Goal: Task Accomplishment & Management: Use online tool/utility

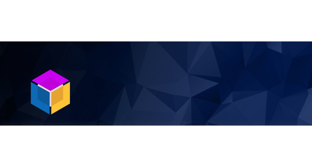
scroll to position [71, 0]
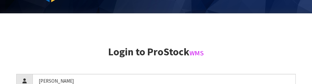
type input "[PERSON_NAME]"
click at [257, 48] on h2 "Login to ProStock WMS" at bounding box center [156, 51] width 280 height 11
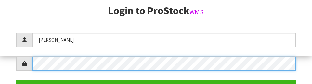
scroll to position [94, 0]
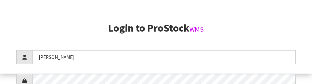
click at [262, 31] on h2 "Login to ProStock WMS" at bounding box center [156, 27] width 280 height 11
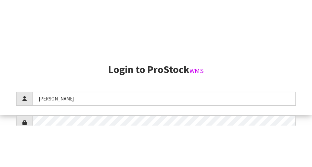
scroll to position [167, 0]
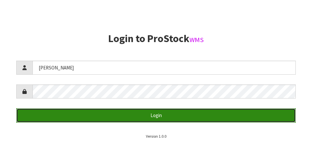
click at [223, 115] on button "Login" at bounding box center [156, 115] width 280 height 14
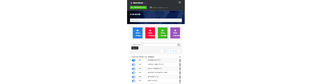
scroll to position [517, 225]
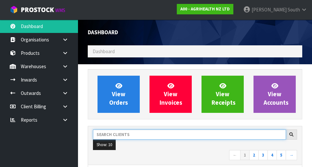
click at [145, 133] on input "text" at bounding box center [189, 134] width 193 height 10
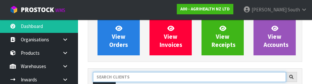
scroll to position [89, 0]
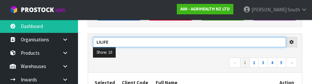
type input "LILIFE"
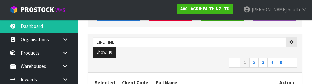
click at [210, 56] on ul "Show: 10 5 10 25 50" at bounding box center [195, 52] width 204 height 10
type input "LIFETIME"
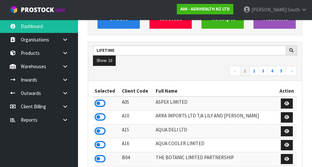
scroll to position [88, 0]
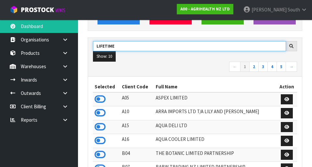
click at [243, 47] on input "LIFETIME" at bounding box center [189, 46] width 193 height 10
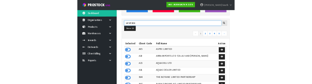
scroll to position [85, 0]
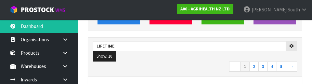
click at [208, 66] on nav "← 1 2 3 4 5 →" at bounding box center [195, 67] width 204 height 11
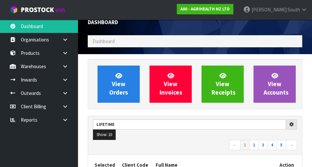
scroll to position [0, 0]
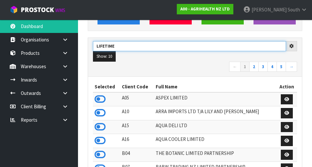
click at [261, 47] on input "LIFETIME" at bounding box center [189, 46] width 193 height 10
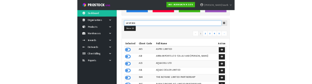
scroll to position [85, 0]
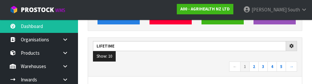
click at [206, 71] on nav "← 1 2 3 4 5 →" at bounding box center [195, 67] width 204 height 11
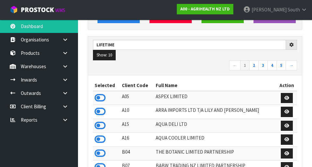
scroll to position [77, 0]
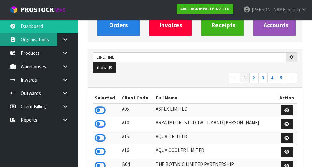
click at [24, 42] on link "Organisations" at bounding box center [39, 39] width 78 height 13
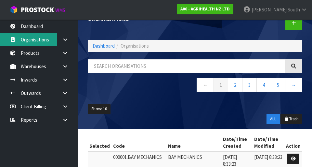
scroll to position [77, 0]
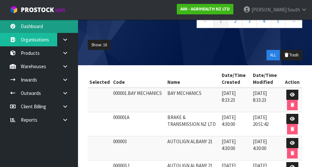
click at [10, 25] on icon at bounding box center [13, 26] width 6 height 5
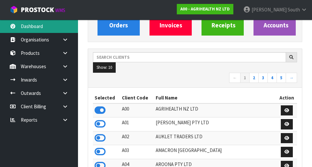
scroll to position [517, 225]
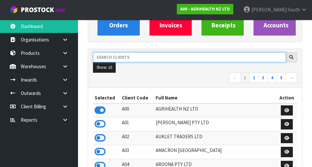
click at [227, 60] on input "text" at bounding box center [189, 57] width 193 height 10
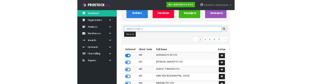
scroll to position [74, 0]
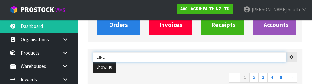
type input "LIFE"
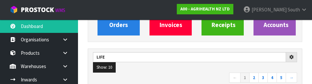
click at [211, 73] on nav "← 1 2 3 4 5 →" at bounding box center [195, 78] width 204 height 11
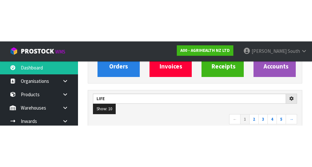
scroll to position [77, 0]
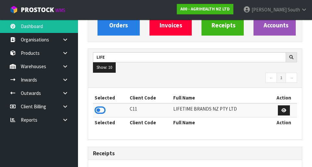
click at [95, 101] on th "Selected" at bounding box center [110, 97] width 35 height 10
click at [101, 109] on icon at bounding box center [100, 110] width 11 height 10
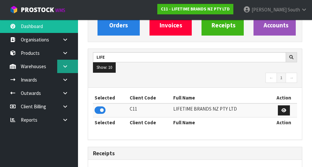
click at [70, 71] on link at bounding box center [67, 66] width 21 height 13
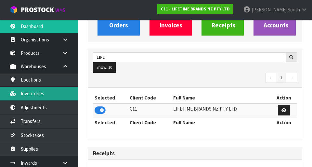
click at [27, 94] on link "Inventories" at bounding box center [39, 93] width 78 height 13
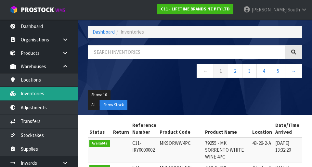
scroll to position [77, 0]
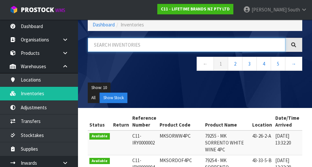
click at [257, 42] on input "text" at bounding box center [187, 45] width 198 height 14
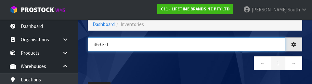
type input "36-03-1"
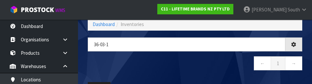
click at [234, 67] on nav "← 1 →" at bounding box center [195, 64] width 215 height 16
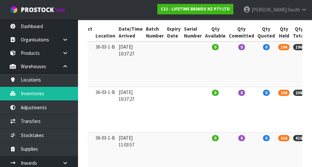
scroll to position [0, 120]
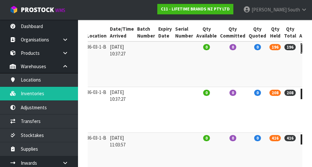
click at [301, 48] on link at bounding box center [307, 48] width 12 height 10
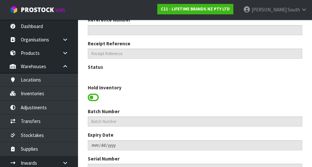
type input "JOBLGGRAVY"
type input "JO BIG LOVE GREAT GRAVY BOAT 400ML"
type input "36-03-1-B"
type input "C11-IRY0001302"
type input "C11-REC0000039"
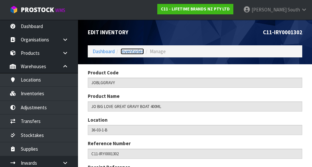
click at [124, 51] on link "Inventories" at bounding box center [132, 51] width 23 height 6
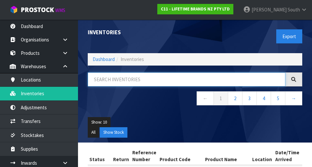
click at [149, 86] on input "text" at bounding box center [187, 79] width 198 height 14
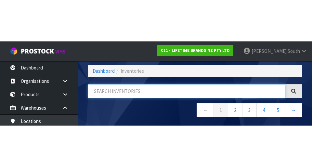
scroll to position [37, 0]
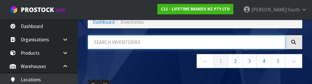
type input "E"
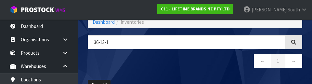
click at [178, 64] on nav "← 1 →" at bounding box center [195, 62] width 215 height 16
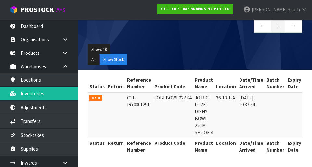
scroll to position [0, 0]
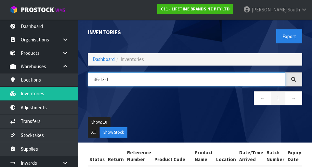
click at [150, 81] on input "36-13-1" at bounding box center [187, 79] width 198 height 14
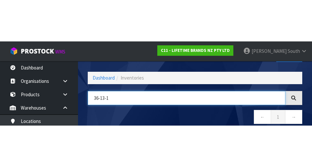
scroll to position [37, 0]
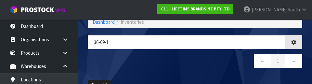
click at [156, 62] on nav "← 1 →" at bounding box center [195, 62] width 215 height 16
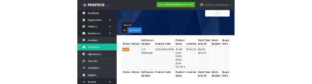
scroll to position [0, 0]
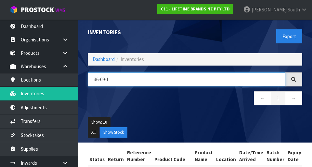
click at [136, 78] on input "36-09-1" at bounding box center [187, 79] width 198 height 14
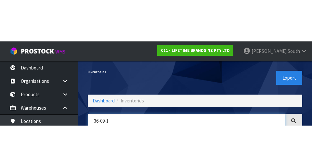
scroll to position [37, 0]
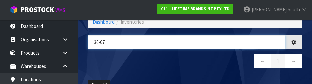
type input "36-07"
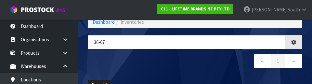
click at [209, 61] on nav "← 1 →" at bounding box center [195, 62] width 215 height 16
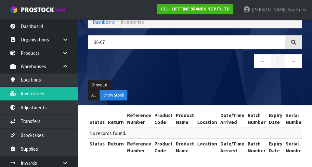
scroll to position [38, 0]
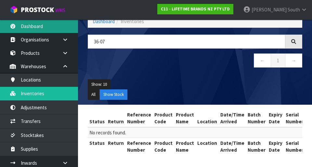
click at [53, 24] on link "Dashboard" at bounding box center [39, 26] width 78 height 13
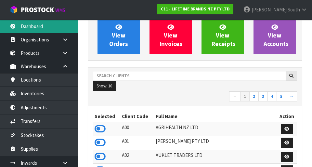
scroll to position [59, 0]
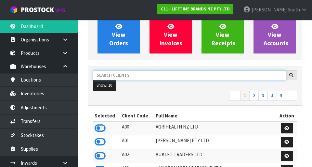
click at [190, 76] on input "text" at bounding box center [189, 75] width 193 height 10
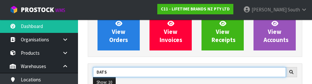
type input "DATS"
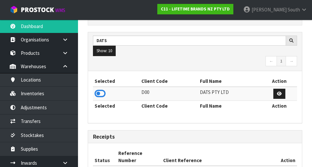
scroll to position [94, 0]
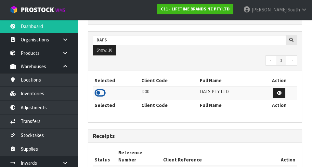
click at [105, 90] on icon at bounding box center [100, 93] width 11 height 10
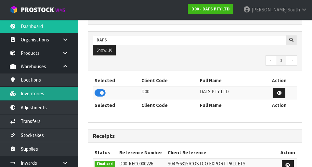
click at [55, 91] on link "Inventories" at bounding box center [39, 93] width 78 height 13
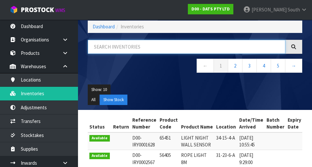
click at [181, 48] on input "text" at bounding box center [187, 47] width 198 height 14
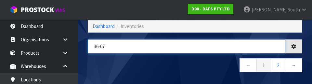
type input "36-07"
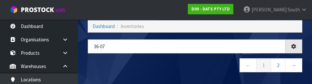
click at [178, 63] on nav "← 1 2 →" at bounding box center [195, 66] width 215 height 16
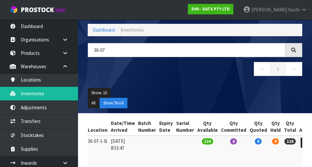
scroll to position [44, 0]
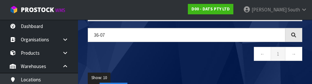
click at [164, 52] on nav "← 1 →" at bounding box center [195, 55] width 215 height 16
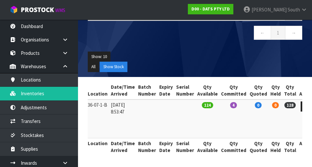
scroll to position [65, 0]
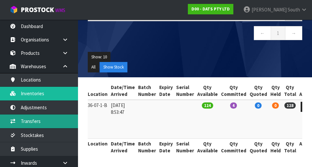
click at [58, 124] on link "Transfers" at bounding box center [39, 120] width 78 height 13
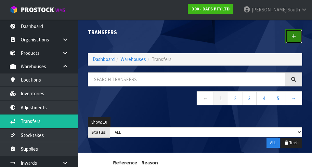
click at [295, 37] on icon at bounding box center [294, 36] width 5 height 5
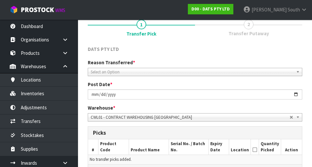
click at [199, 74] on span "Select an Option" at bounding box center [192, 72] width 203 height 8
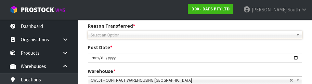
scroll to position [90, 0]
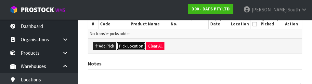
click at [131, 47] on button "Pick Location" at bounding box center [131, 46] width 28 height 8
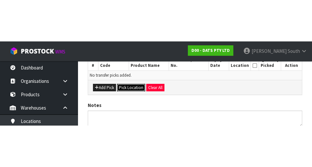
scroll to position [146, 0]
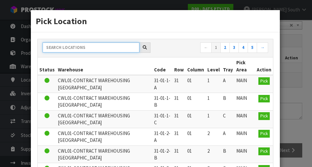
click at [112, 47] on input "text" at bounding box center [91, 47] width 97 height 10
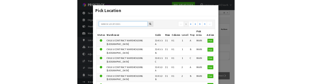
scroll to position [143, 0]
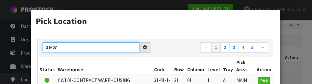
type input "36-07"
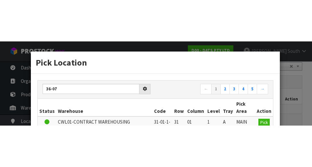
scroll to position [146, 0]
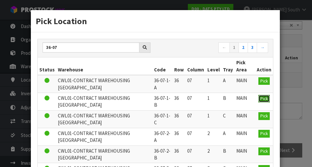
click at [263, 96] on span "Pick" at bounding box center [264, 99] width 7 height 6
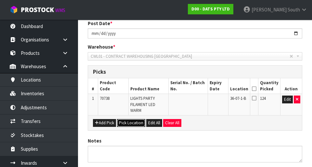
scroll to position [116, 0]
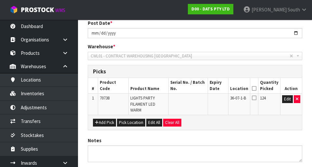
click at [262, 88] on th "Quantity Picked" at bounding box center [269, 85] width 22 height 15
click at [250, 83] on th "Location" at bounding box center [240, 85] width 22 height 15
click at [256, 88] on icon at bounding box center [254, 88] width 5 height 0
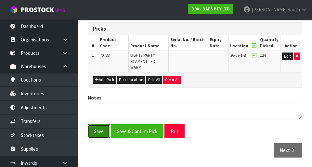
click at [94, 135] on button "Save" at bounding box center [99, 131] width 22 height 14
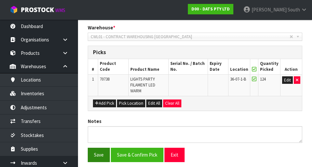
scroll to position [0, 0]
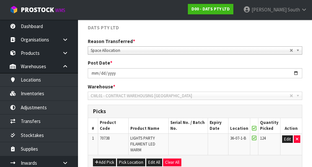
scroll to position [101, 0]
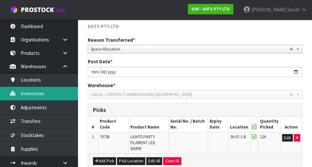
click at [54, 90] on link "Inventories" at bounding box center [39, 93] width 78 height 13
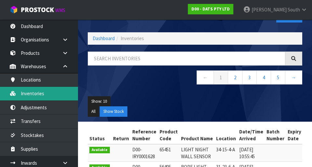
scroll to position [21, 0]
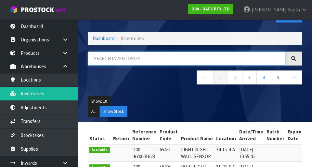
click at [181, 60] on input "text" at bounding box center [187, 58] width 198 height 14
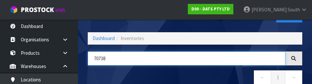
type input "70738"
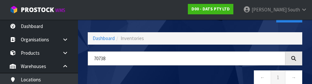
click at [176, 79] on nav "← 1 →" at bounding box center [195, 78] width 215 height 16
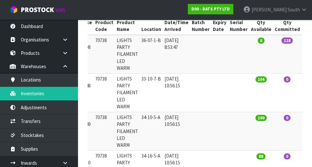
scroll to position [0, 118]
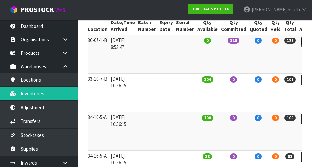
click at [301, 40] on link at bounding box center [307, 42] width 12 height 10
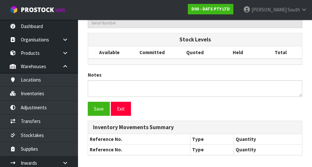
type input "70738"
type input "LIGHTS PARTY FILAMENT LED WARM"
type input "36-07-1-B"
type input "D00-IRY0003708"
type input "D00-REC0000203"
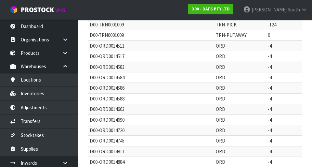
scroll to position [427, 0]
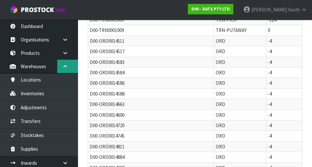
click at [64, 67] on icon at bounding box center [65, 66] width 6 height 5
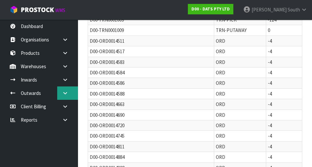
click at [67, 92] on icon at bounding box center [65, 92] width 6 height 5
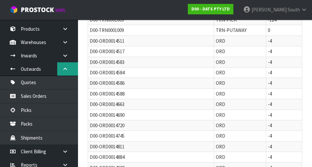
scroll to position [25, 0]
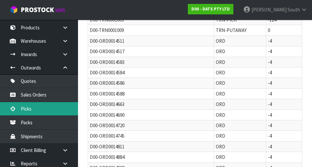
click at [59, 109] on link "Picks" at bounding box center [39, 108] width 78 height 13
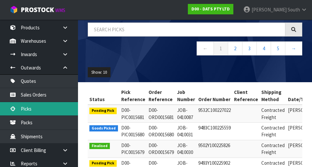
scroll to position [26, 0]
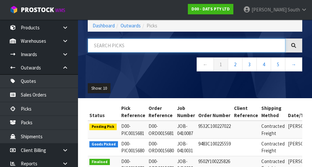
click at [230, 51] on input "text" at bounding box center [187, 45] width 198 height 14
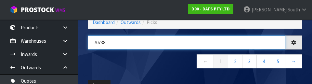
type input "70738"
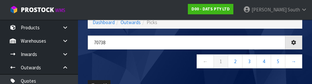
click at [155, 63] on nav "← 1 2 3 4 5 →" at bounding box center [195, 62] width 215 height 16
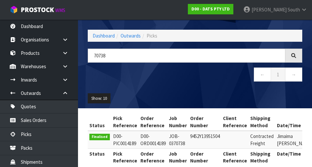
scroll to position [0, 0]
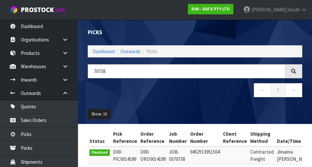
click at [186, 110] on ul "Show: 10 5 10 25 50" at bounding box center [195, 114] width 215 height 10
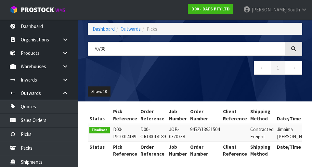
scroll to position [26, 0]
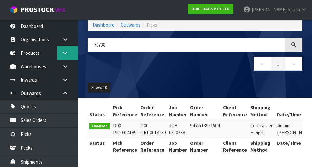
click at [69, 57] on link at bounding box center [67, 52] width 21 height 13
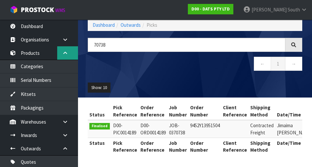
click at [67, 56] on link at bounding box center [67, 52] width 21 height 13
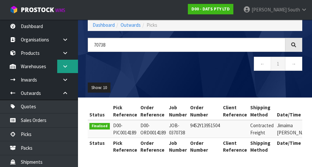
click at [66, 69] on link at bounding box center [67, 66] width 21 height 13
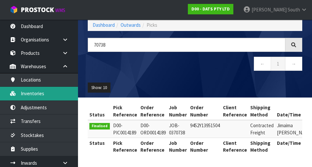
click at [54, 97] on link "Inventories" at bounding box center [39, 93] width 78 height 13
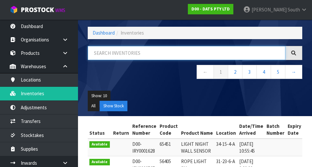
click at [136, 55] on input "text" at bounding box center [187, 53] width 198 height 14
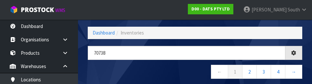
click at [180, 67] on nav "← 1 2 3 4 →" at bounding box center [195, 73] width 215 height 16
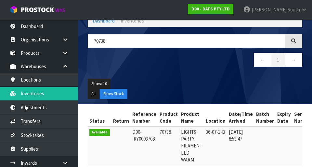
scroll to position [15, 0]
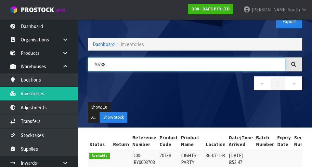
click at [167, 66] on input "70738" at bounding box center [187, 64] width 198 height 14
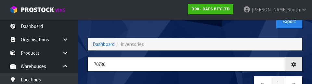
click at [227, 30] on div "Export" at bounding box center [251, 22] width 112 height 34
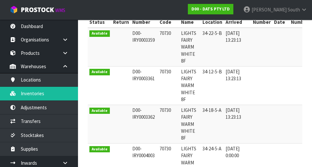
scroll to position [0, 0]
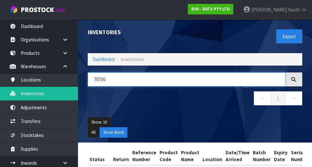
click at [218, 85] on input "70730" at bounding box center [187, 79] width 198 height 14
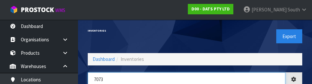
type input "7073"
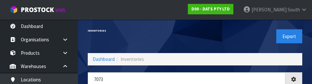
click at [236, 27] on div "Export" at bounding box center [251, 37] width 112 height 34
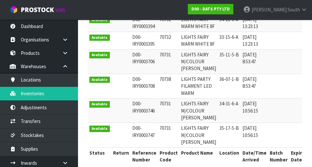
scroll to position [342, 0]
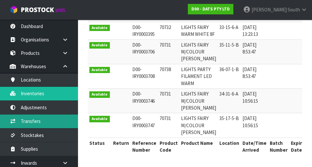
click at [51, 125] on link "Transfers" at bounding box center [39, 120] width 78 height 13
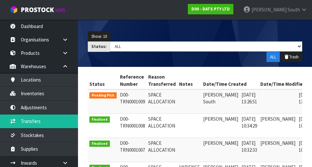
scroll to position [0, 25]
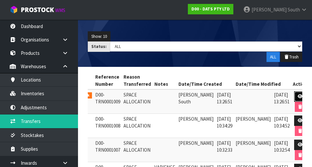
click at [298, 97] on icon at bounding box center [300, 96] width 5 height 4
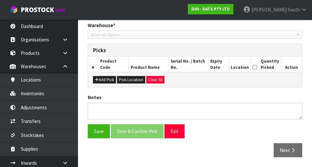
type input "2025-08-29"
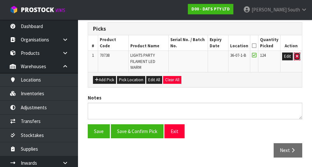
click at [297, 56] on icon "button" at bounding box center [297, 56] width 3 height 4
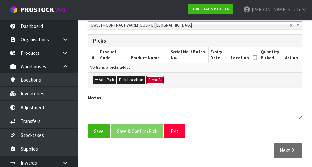
click at [157, 76] on button "Clear All" at bounding box center [155, 80] width 18 height 8
click at [98, 125] on button "Save" at bounding box center [99, 131] width 22 height 14
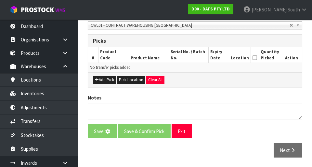
scroll to position [0, 0]
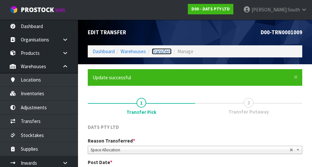
click at [165, 50] on link "Transfers" at bounding box center [162, 51] width 20 height 6
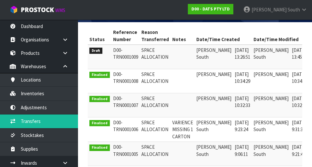
scroll to position [0, 18]
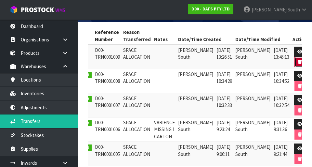
click at [299, 63] on icon "button" at bounding box center [301, 62] width 4 height 4
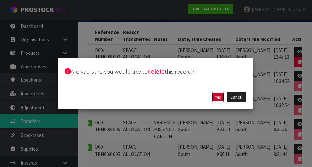
click at [216, 99] on button "Yes" at bounding box center [218, 97] width 13 height 10
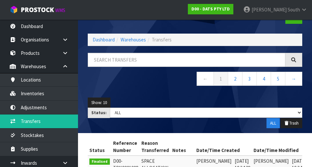
scroll to position [0, 0]
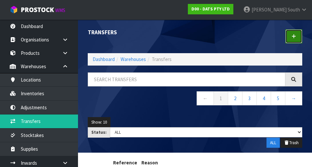
click at [296, 34] on icon at bounding box center [294, 36] width 5 height 5
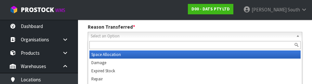
scroll to position [90, 0]
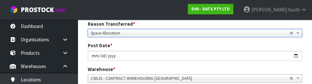
click at [183, 15] on nav "Toggle navigation ProStock WMS D00 - DATS PTY LTD Zachary South Logout" at bounding box center [156, 10] width 312 height 20
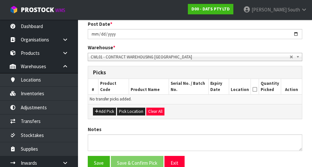
scroll to position [132, 0]
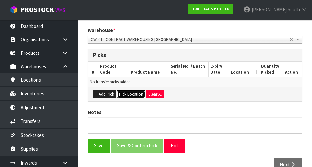
click at [128, 93] on button "Pick Location" at bounding box center [131, 94] width 28 height 8
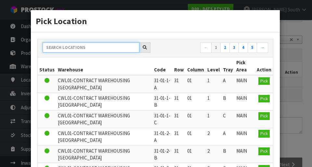
click at [104, 46] on input "text" at bounding box center [91, 47] width 97 height 10
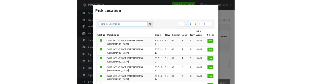
scroll to position [129, 0]
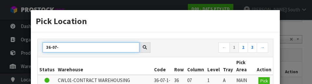
type input "36-07-"
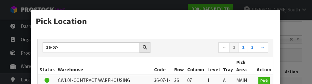
click at [188, 32] on div "Pick Location" at bounding box center [155, 21] width 249 height 22
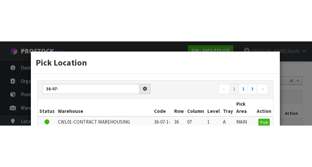
scroll to position [132, 0]
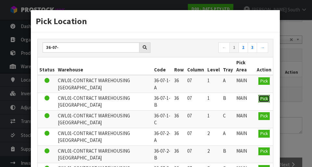
click at [264, 101] on button "Pick" at bounding box center [264, 99] width 11 height 8
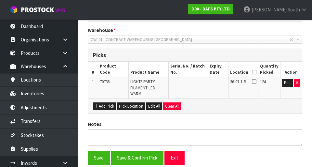
click at [293, 58] on div "Picks" at bounding box center [195, 55] width 214 height 13
click at [255, 69] on th at bounding box center [254, 69] width 8 height 15
click at [263, 70] on th "Quantity Picked" at bounding box center [269, 69] width 22 height 15
click at [255, 72] on icon at bounding box center [254, 72] width 5 height 0
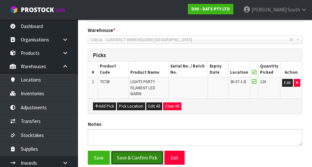
click at [141, 159] on button "Save & Confirm Pick" at bounding box center [137, 157] width 53 height 14
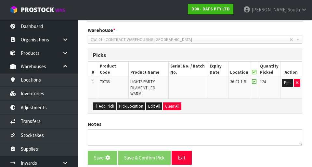
scroll to position [0, 0]
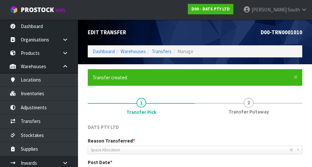
scroll to position [167, 0]
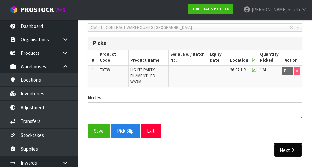
click at [293, 144] on button "Next" at bounding box center [288, 150] width 29 height 14
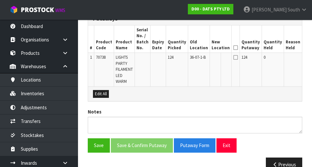
scroll to position [192, 0]
click at [304, 58] on button "Edit" at bounding box center [309, 58] width 11 height 8
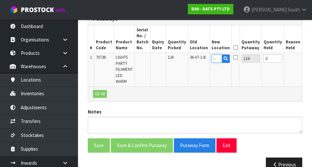
click at [212, 56] on input "text" at bounding box center [217, 58] width 10 height 8
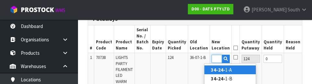
scroll to position [0, 9]
click at [246, 72] on link "34-24-7 -A" at bounding box center [230, 69] width 51 height 9
type input "34-24-7-A"
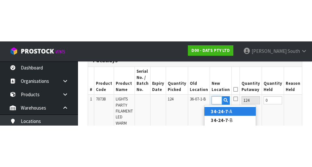
scroll to position [0, 0]
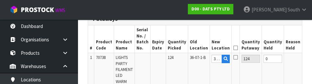
click at [304, 58] on button "OK" at bounding box center [308, 59] width 9 height 8
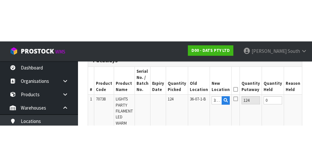
scroll to position [192, 0]
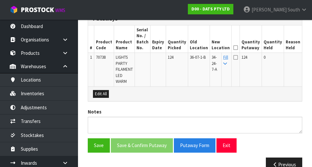
click at [234, 48] on icon at bounding box center [236, 48] width 5 height 0
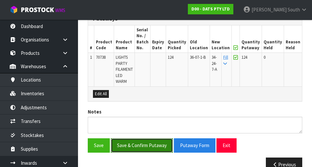
click at [152, 140] on button "Save & Confirm Putaway" at bounding box center [142, 145] width 62 height 14
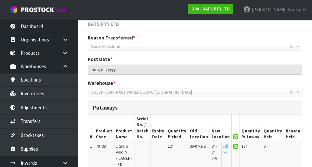
scroll to position [191, 0]
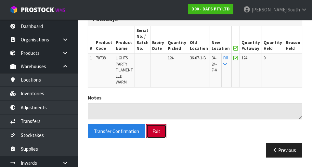
click at [161, 130] on button "Exit" at bounding box center [156, 131] width 20 height 14
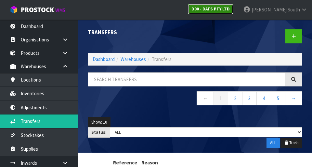
click at [234, 5] on link "D00 - DATS PTY LTD" at bounding box center [211, 9] width 46 height 10
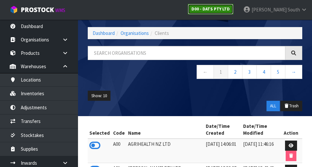
scroll to position [19, 0]
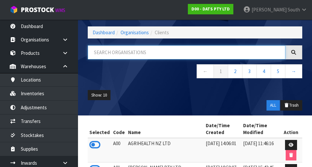
click at [164, 54] on input "text" at bounding box center [187, 52] width 198 height 14
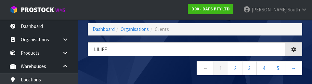
click at [160, 67] on nav "← 1 2 3 4 5 →" at bounding box center [195, 69] width 215 height 16
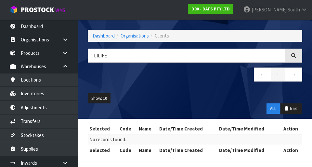
scroll to position [16, 0]
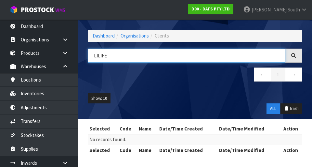
click at [98, 56] on input "LILIFE" at bounding box center [187, 56] width 198 height 14
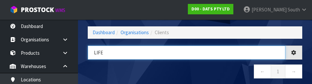
type input "LIFE"
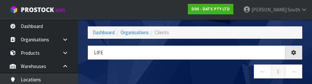
click at [194, 72] on nav "← 1 →" at bounding box center [195, 72] width 215 height 16
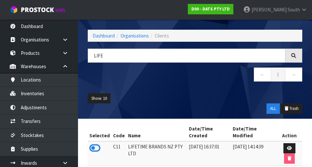
scroll to position [43, 0]
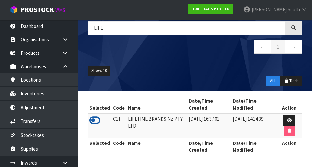
click at [92, 118] on icon at bounding box center [95, 120] width 11 height 10
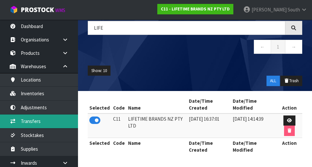
click at [52, 118] on link "Transfers" at bounding box center [39, 120] width 78 height 13
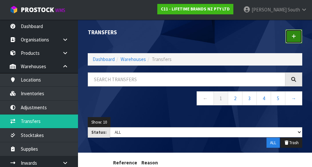
click at [294, 36] on icon at bounding box center [294, 36] width 5 height 5
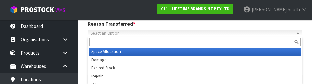
scroll to position [90, 0]
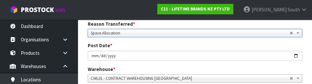
click at [171, 23] on div "Reason Transferred * Space Allocation Damage Expired Stock Repair QA Space Allo…" at bounding box center [195, 29] width 225 height 17
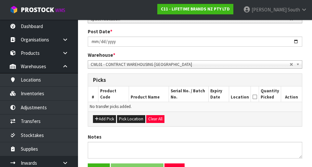
scroll to position [118, 0]
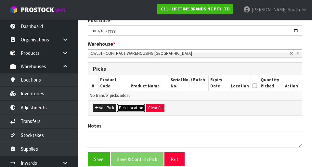
click at [132, 108] on button "Pick Location" at bounding box center [131, 108] width 28 height 8
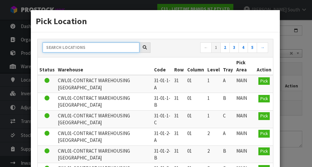
click at [107, 48] on input "text" at bounding box center [91, 47] width 97 height 10
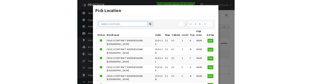
scroll to position [115, 0]
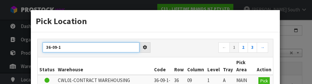
type input "36-09-1"
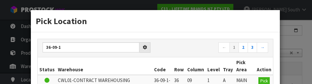
click at [160, 41] on div "36-09-1 ← 1 2 3 →" at bounding box center [156, 48] width 236 height 18
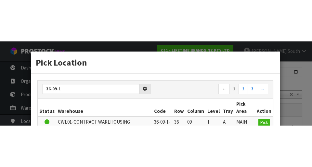
scroll to position [118, 0]
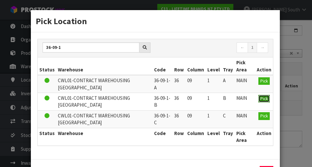
click at [267, 101] on span "Pick" at bounding box center [264, 99] width 7 height 6
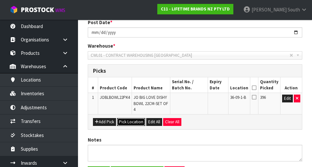
scroll to position [118, 0]
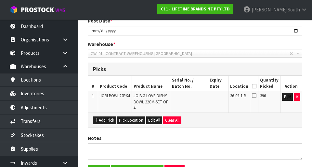
click at [257, 86] on icon at bounding box center [254, 86] width 5 height 0
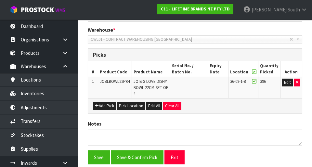
scroll to position [158, 0]
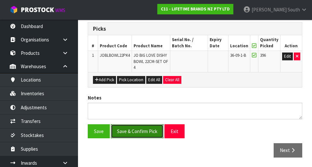
click at [146, 133] on button "Save & Confirm Pick" at bounding box center [137, 131] width 53 height 14
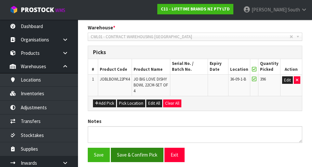
scroll to position [0, 0]
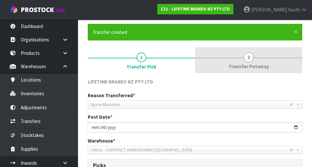
click at [249, 62] on link "2 Transfer Putaway" at bounding box center [248, 60] width 107 height 26
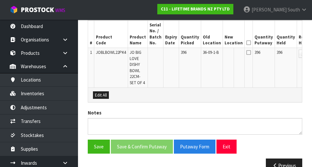
scroll to position [198, 0]
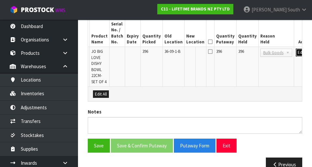
click at [296, 51] on button "Edit" at bounding box center [301, 53] width 11 height 8
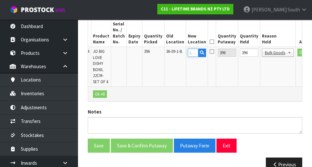
click at [188, 54] on input "text" at bounding box center [193, 53] width 10 height 8
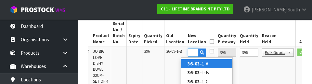
scroll to position [0, 9]
click at [216, 67] on link "36-03-2 -A" at bounding box center [206, 63] width 51 height 9
type input "36-03-2-A"
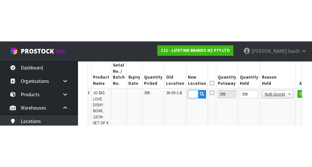
scroll to position [0, 0]
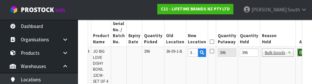
click at [298, 52] on button "OK" at bounding box center [302, 53] width 9 height 8
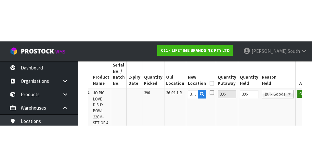
scroll to position [198, 0]
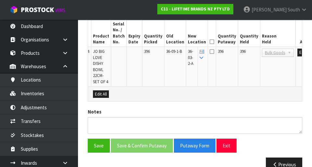
click at [210, 42] on icon at bounding box center [212, 42] width 5 height 0
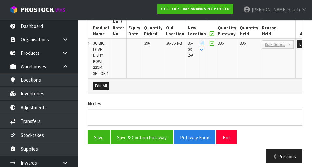
scroll to position [218, 0]
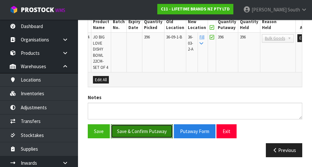
click at [149, 133] on button "Save & Confirm Putaway" at bounding box center [142, 131] width 62 height 14
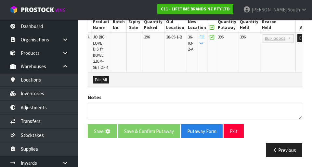
scroll to position [0, 0]
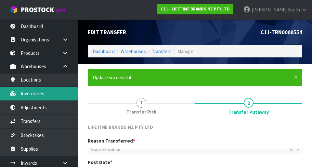
click at [46, 91] on link "Inventories" at bounding box center [39, 93] width 78 height 13
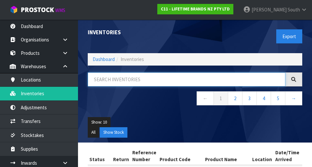
click at [155, 77] on input "text" at bounding box center [187, 79] width 198 height 14
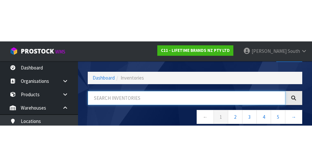
scroll to position [37, 0]
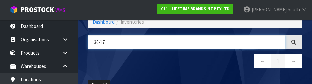
type input "36-17"
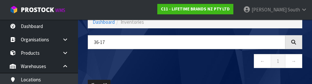
click at [168, 60] on nav "← 1 →" at bounding box center [195, 62] width 215 height 16
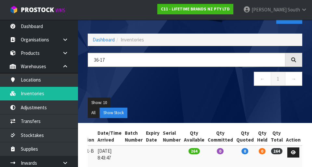
scroll to position [0, 132]
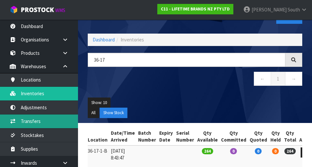
click at [30, 119] on link "Transfers" at bounding box center [39, 120] width 78 height 13
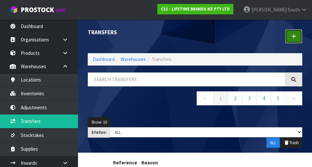
click at [297, 34] on link at bounding box center [294, 36] width 17 height 14
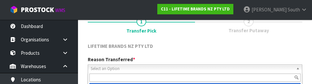
scroll to position [90, 0]
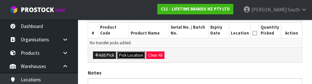
click at [131, 56] on button "Pick Location" at bounding box center [131, 55] width 28 height 8
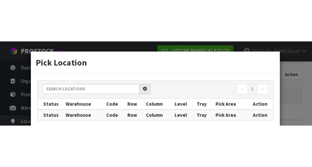
scroll to position [146, 0]
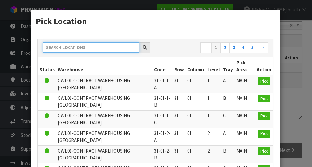
click at [72, 45] on input "text" at bounding box center [91, 47] width 97 height 10
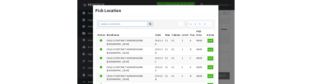
scroll to position [143, 0]
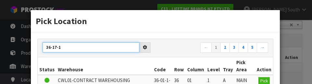
type input "36-17-1"
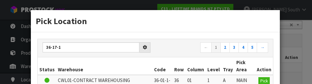
click at [174, 48] on nav "← 1 2 3 4 5 →" at bounding box center [214, 47] width 108 height 11
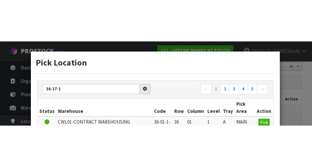
scroll to position [146, 0]
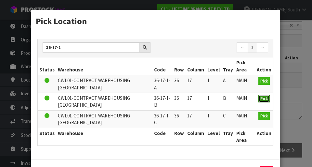
click at [265, 101] on span "Pick" at bounding box center [264, 99] width 7 height 6
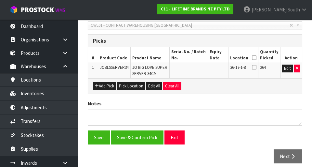
click at [257, 58] on icon at bounding box center [254, 58] width 5 height 0
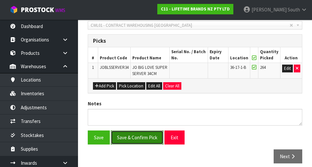
click at [148, 138] on button "Save & Confirm Pick" at bounding box center [137, 137] width 53 height 14
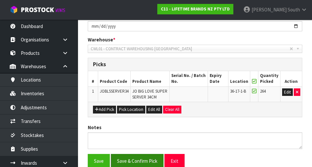
scroll to position [0, 0]
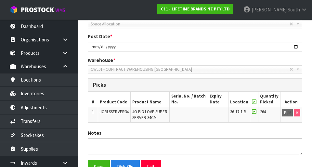
scroll to position [161, 0]
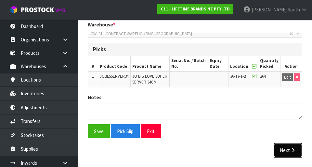
click at [292, 153] on button "Next" at bounding box center [288, 150] width 29 height 14
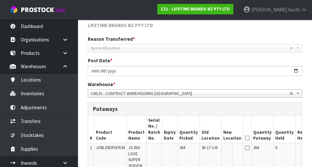
scroll to position [206, 0]
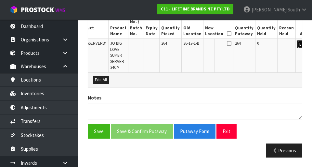
click at [298, 46] on button "Edit" at bounding box center [303, 44] width 11 height 8
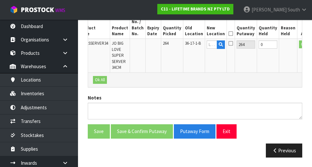
scroll to position [0, 0]
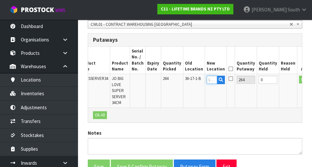
click at [207, 81] on input "text" at bounding box center [212, 80] width 10 height 8
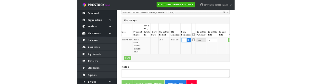
scroll to position [168, 0]
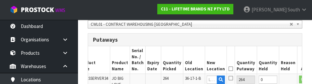
click at [257, 52] on th "Quantity Held" at bounding box center [268, 59] width 22 height 27
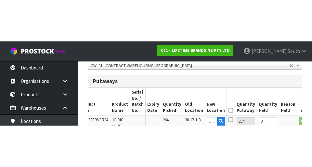
scroll to position [171, 0]
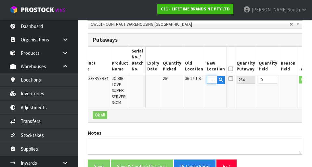
click at [207, 81] on input "text" at bounding box center [212, 80] width 10 height 8
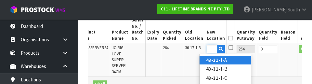
scroll to position [0, 9]
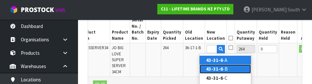
click at [233, 68] on link "43-31-6 -B" at bounding box center [225, 68] width 51 height 9
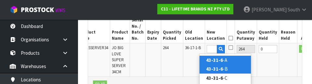
type input "43-31-6-B"
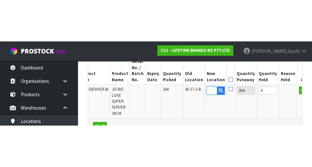
scroll to position [0, 0]
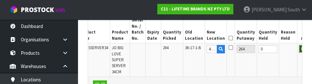
click at [299, 48] on button "OK" at bounding box center [303, 49] width 9 height 8
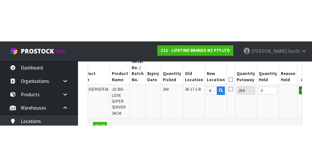
scroll to position [201, 0]
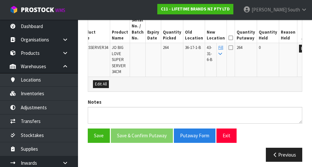
click at [229, 38] on icon at bounding box center [231, 38] width 5 height 0
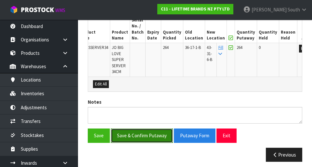
click at [160, 135] on button "Save & Confirm Putaway" at bounding box center [142, 135] width 62 height 14
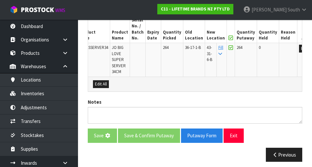
scroll to position [0, 0]
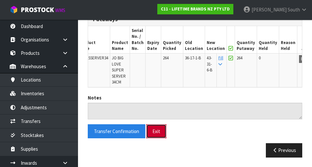
click at [157, 132] on button "Exit" at bounding box center [156, 131] width 20 height 14
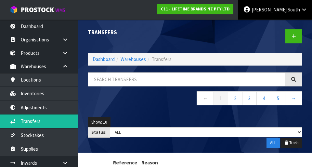
click at [292, 6] on link "Zachary South" at bounding box center [276, 10] width 74 height 20
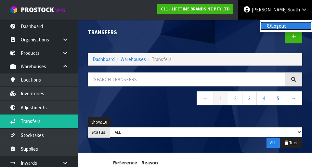
click at [283, 27] on link "Logout" at bounding box center [286, 25] width 51 height 9
